Goal: Information Seeking & Learning: Learn about a topic

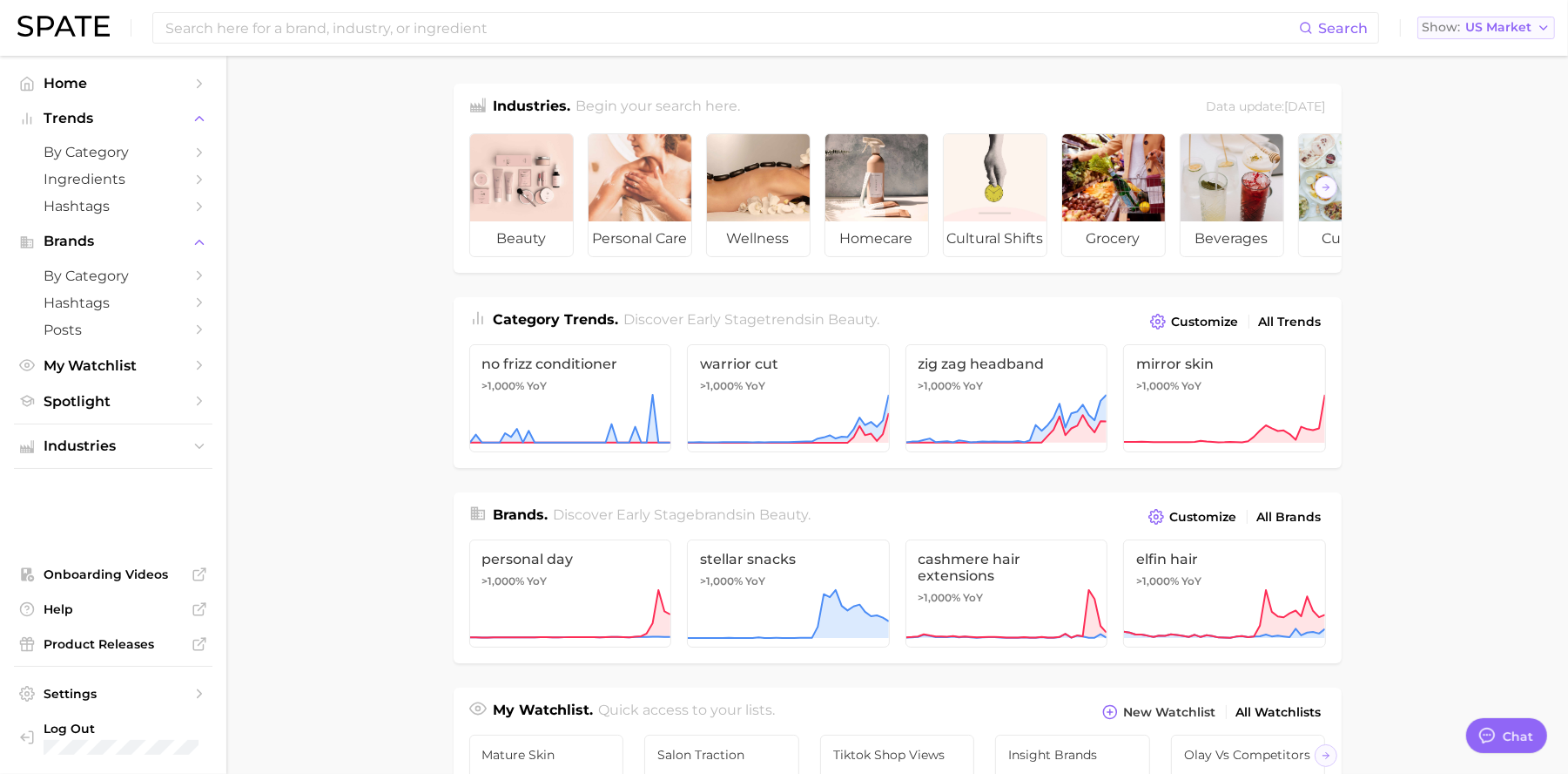
click at [1519, 23] on span "US Market" at bounding box center [1498, 27] width 66 height 10
click at [1478, 118] on button "[GEOGRAPHIC_DATA]" at bounding box center [1492, 119] width 152 height 31
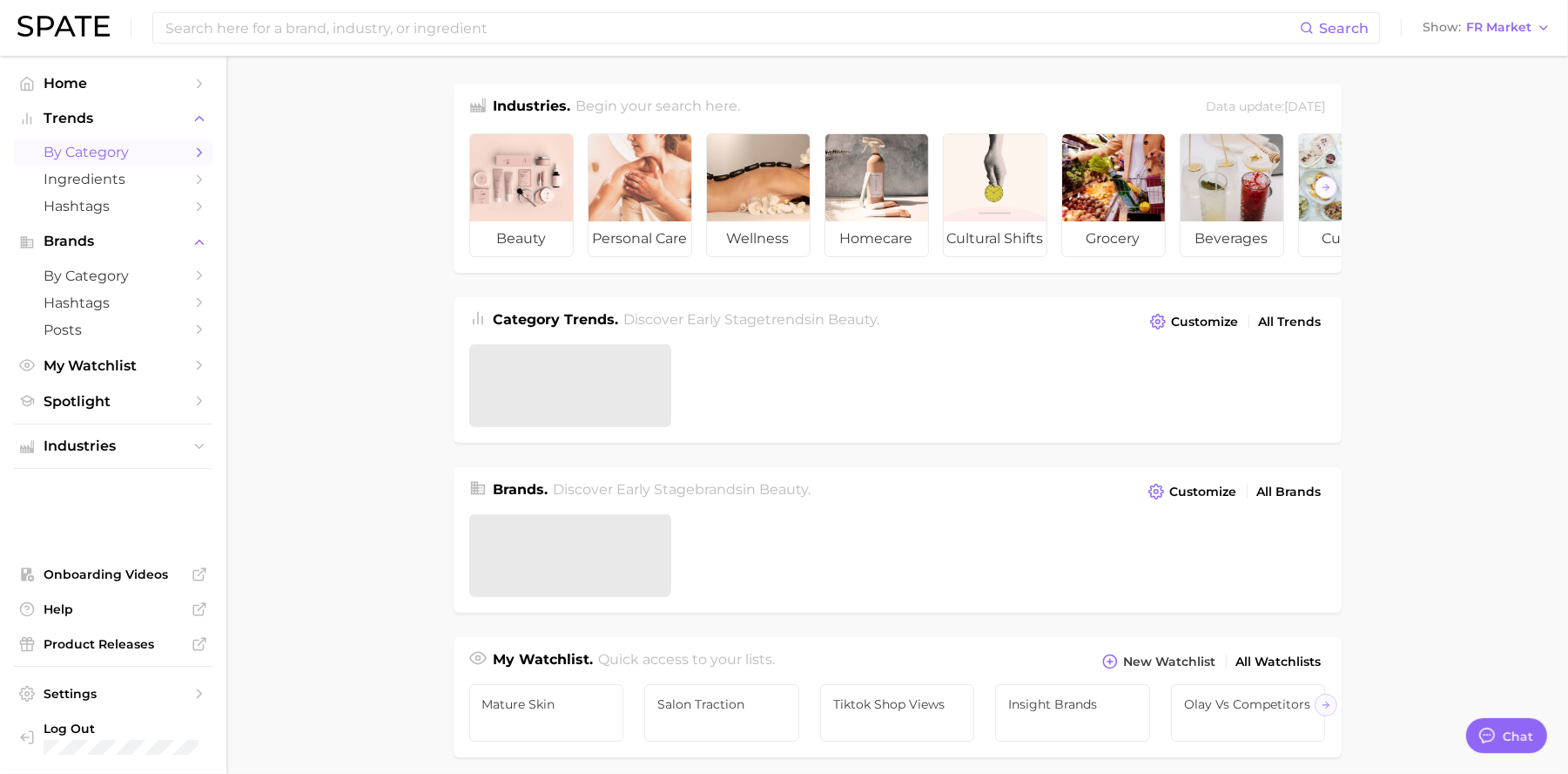
click at [110, 150] on span "by Category" at bounding box center [113, 152] width 139 height 16
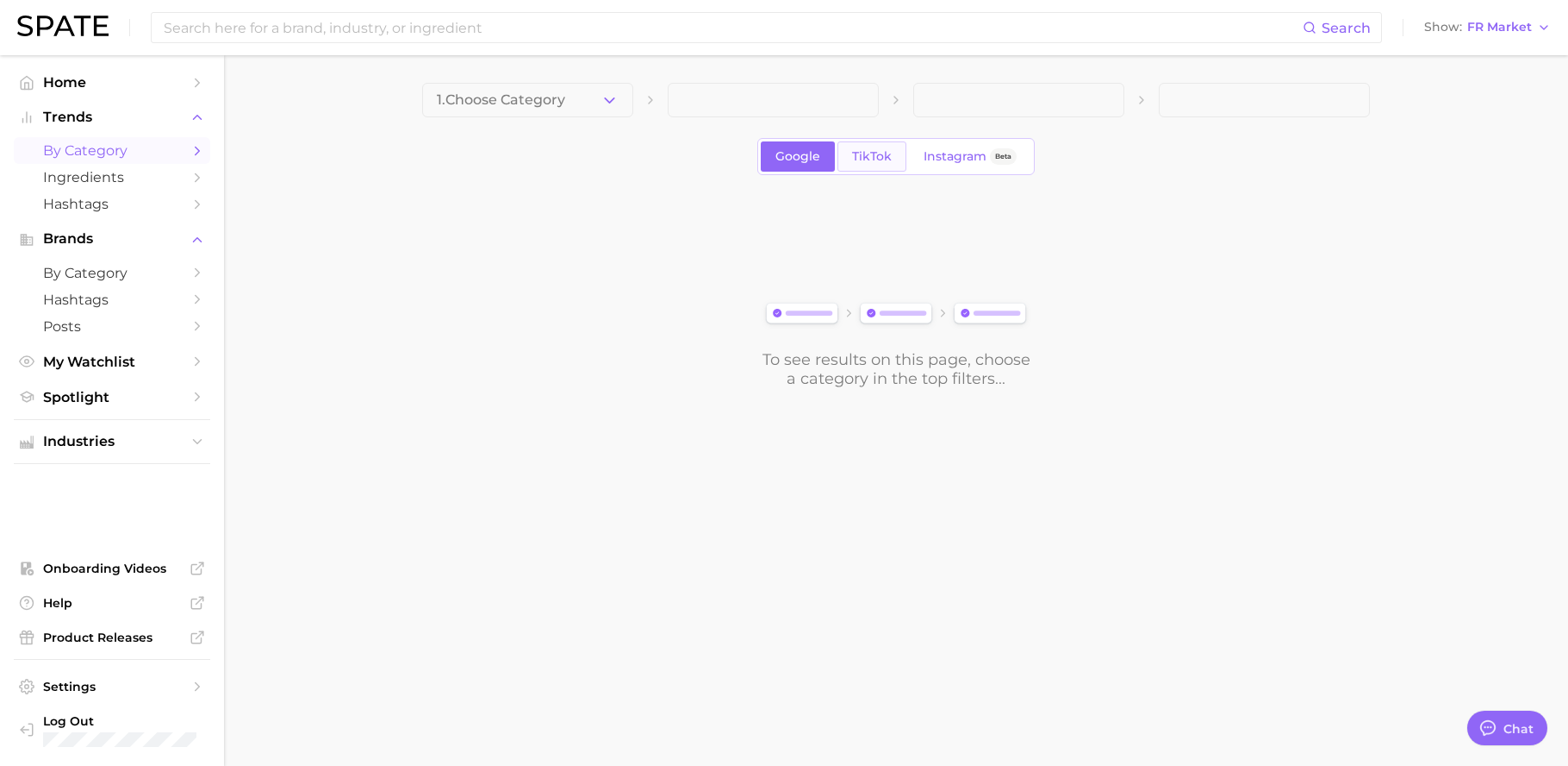
click at [876, 152] on span "TikTok" at bounding box center [872, 157] width 40 height 14
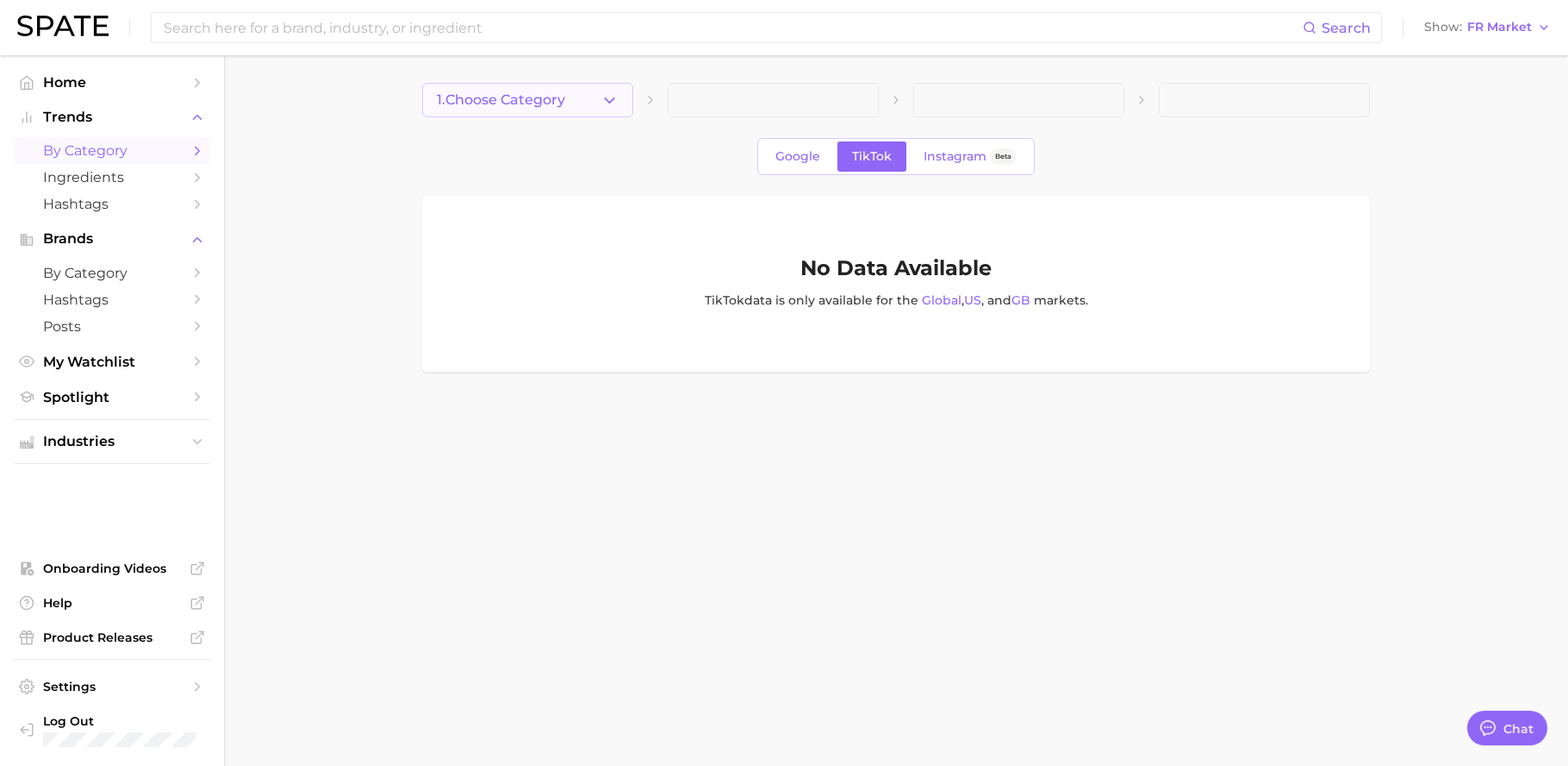
click at [564, 97] on span "1. Choose Category" at bounding box center [501, 99] width 129 height 15
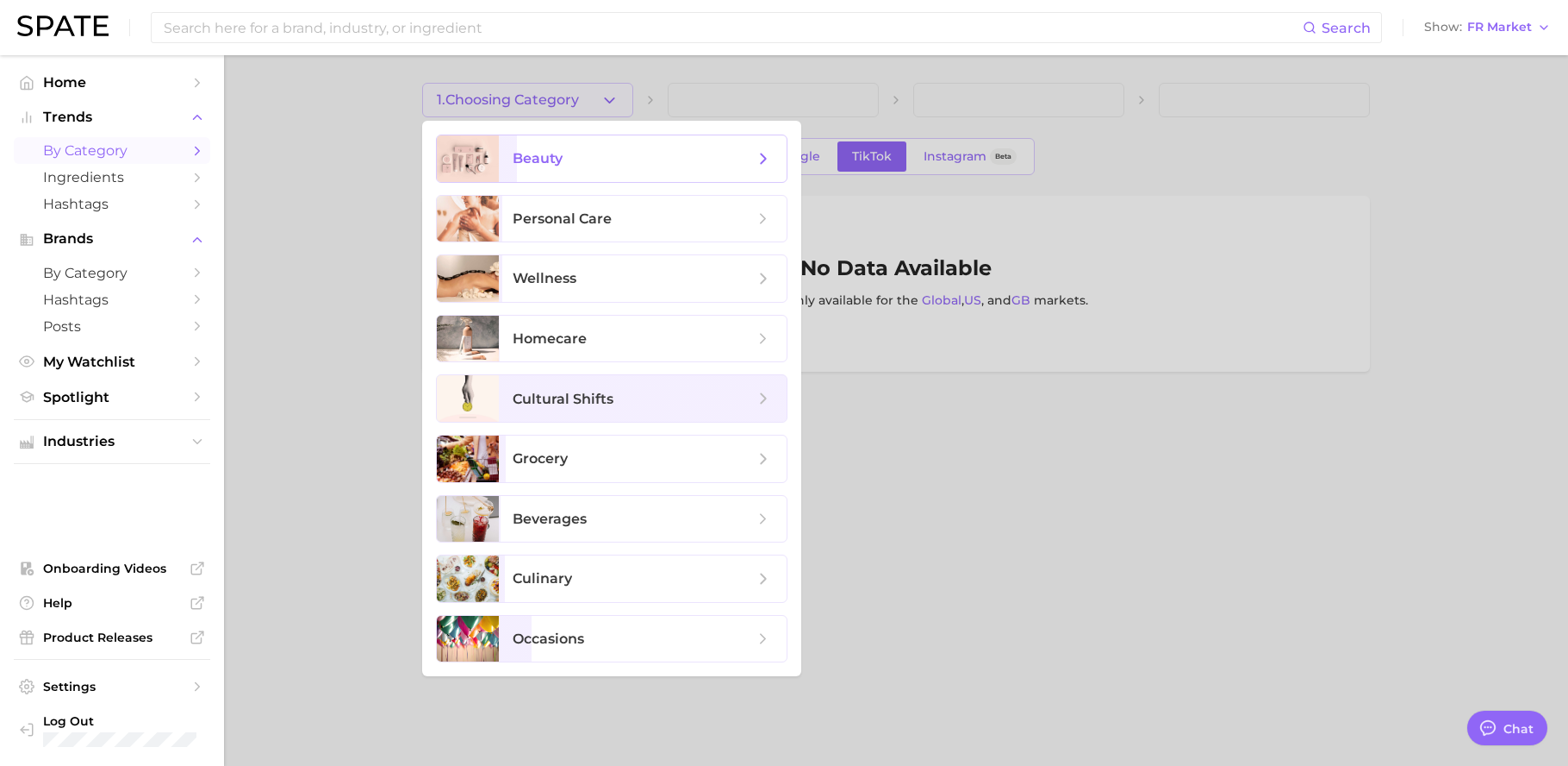
click at [621, 175] on span "beauty" at bounding box center [643, 159] width 288 height 47
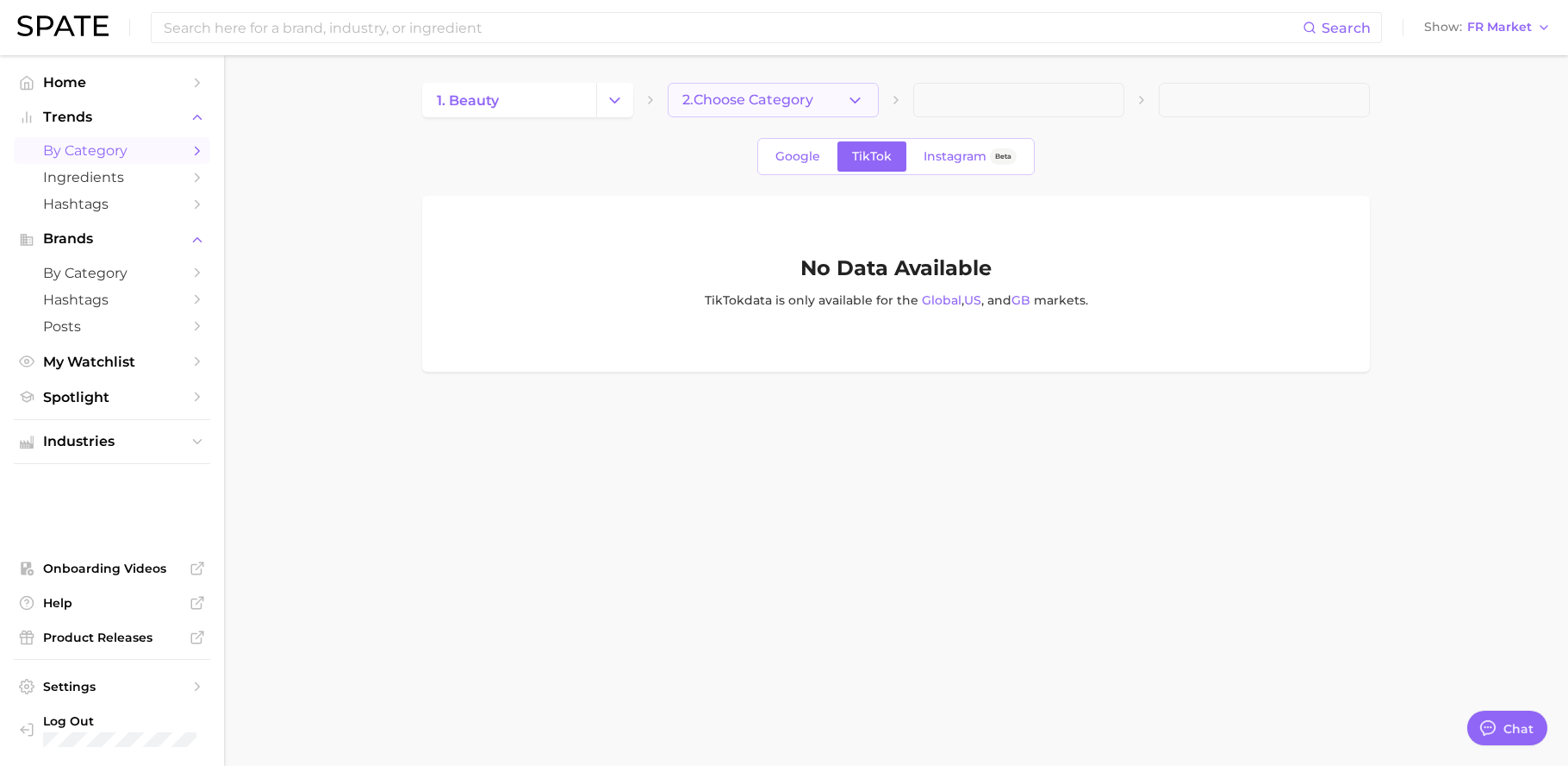
click at [807, 99] on span "2. Choose Category" at bounding box center [748, 99] width 131 height 15
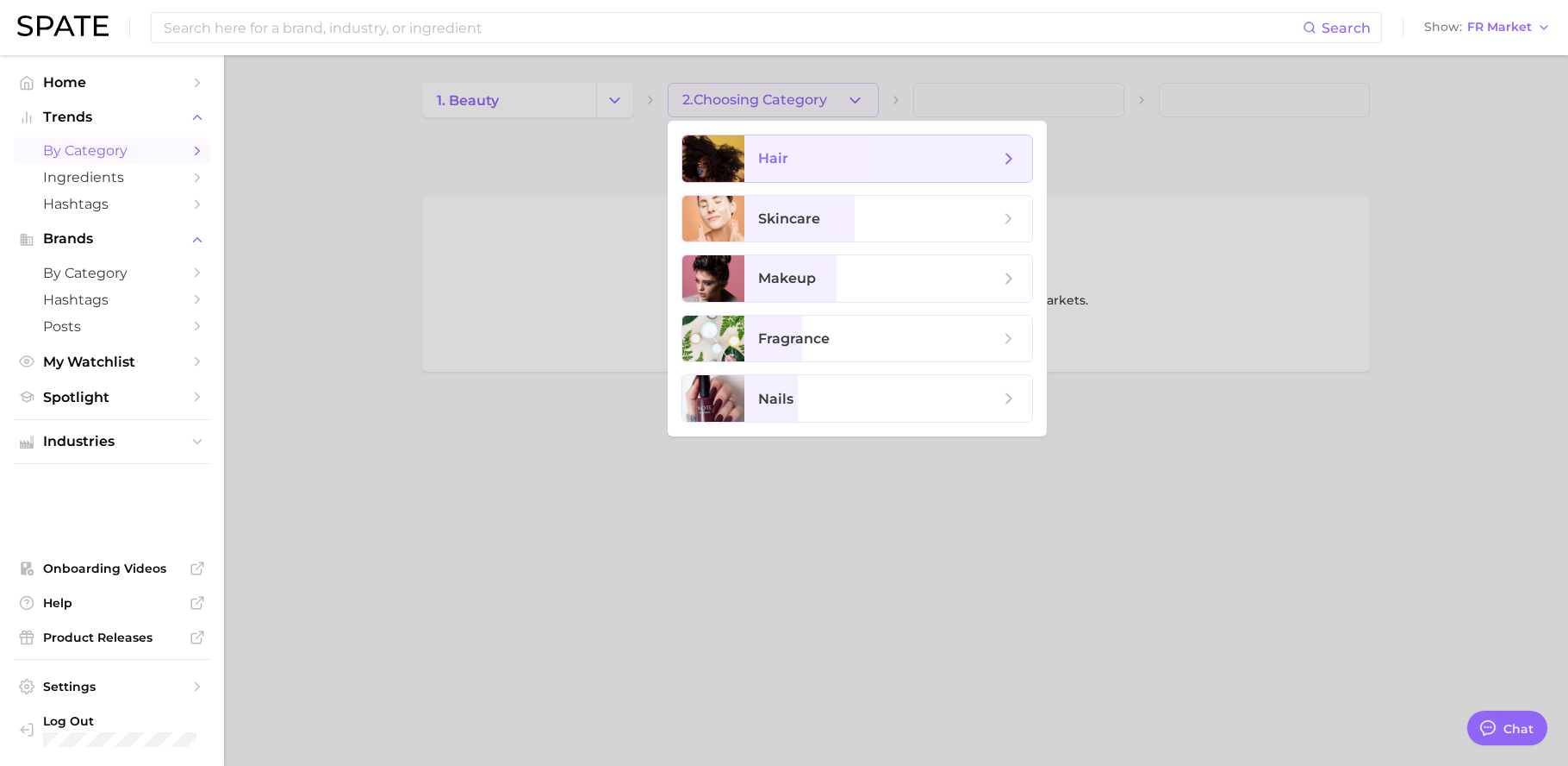
click at [885, 152] on span "hair" at bounding box center [879, 159] width 241 height 19
